Goal: Transaction & Acquisition: Purchase product/service

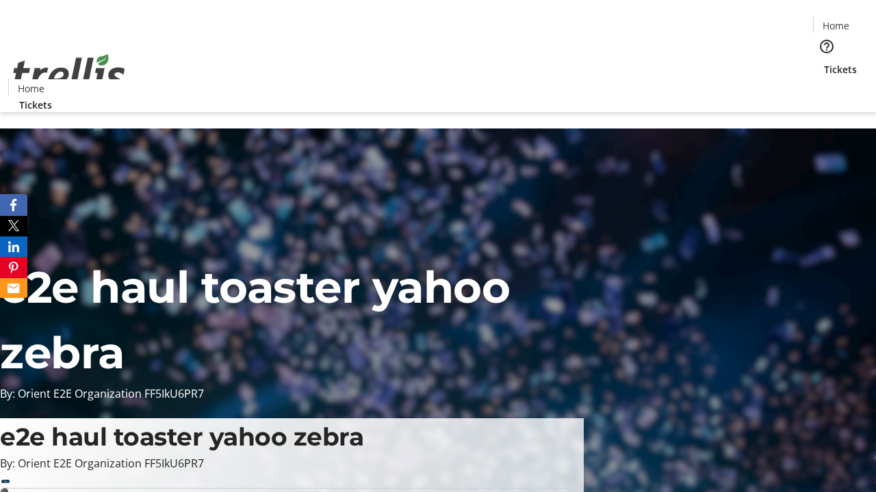
click at [824, 62] on span "Tickets" at bounding box center [840, 69] width 33 height 14
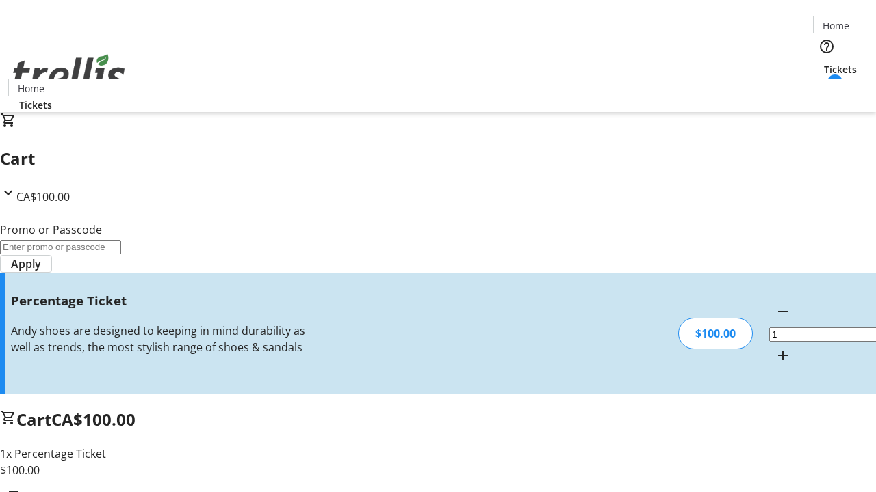
type input "FOO"
